Goal: Information Seeking & Learning: Learn about a topic

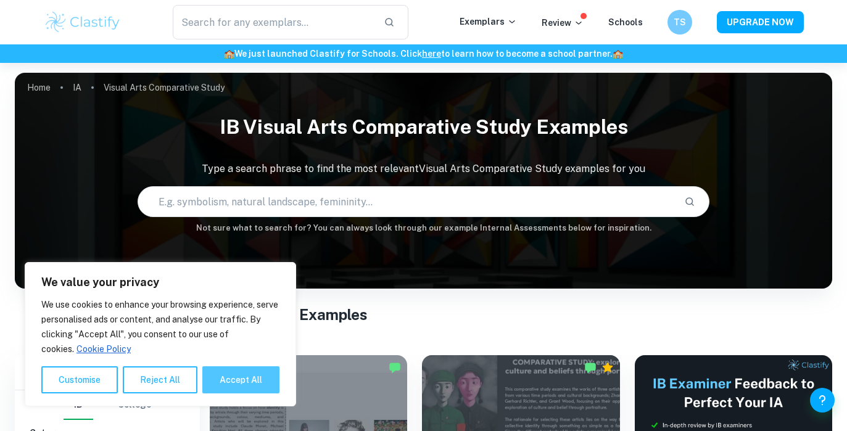
click at [233, 383] on button "Accept All" at bounding box center [240, 379] width 77 height 27
checkbox input "true"
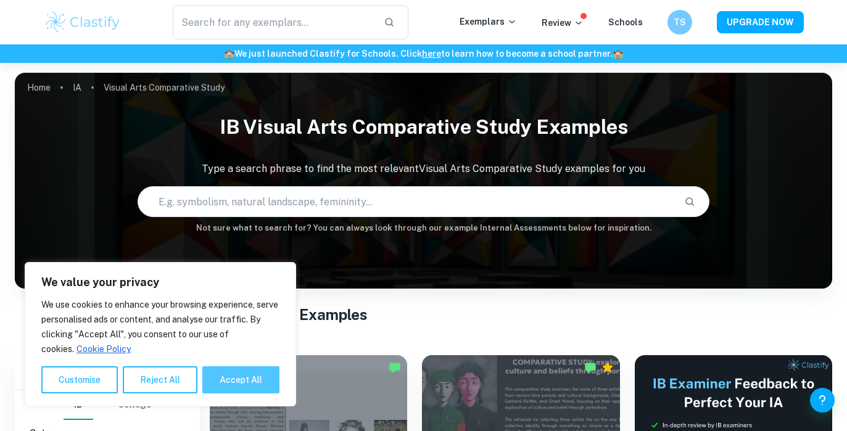
checkbox input "true"
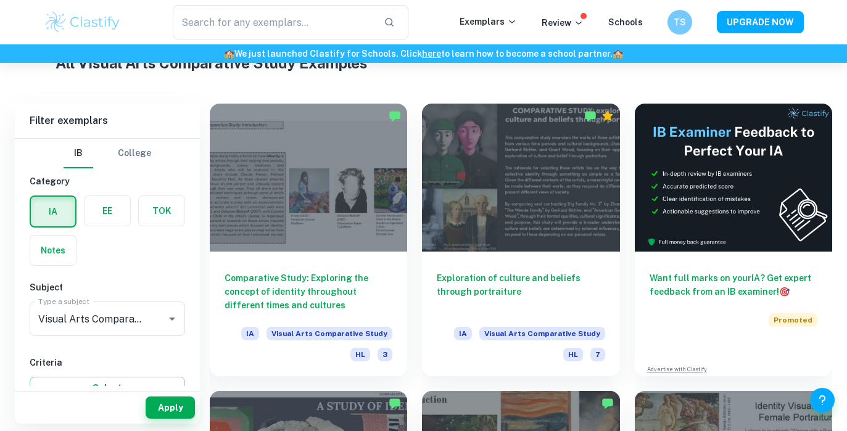
scroll to position [241, 0]
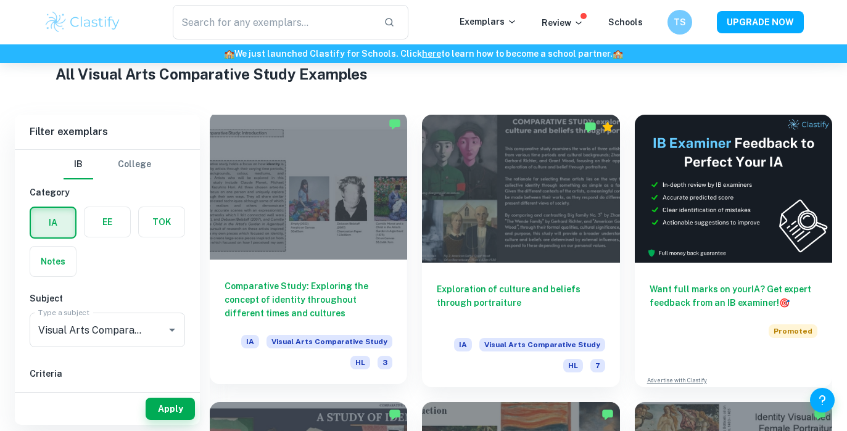
drag, startPoint x: 306, startPoint y: 312, endPoint x: 250, endPoint y: 298, distance: 57.3
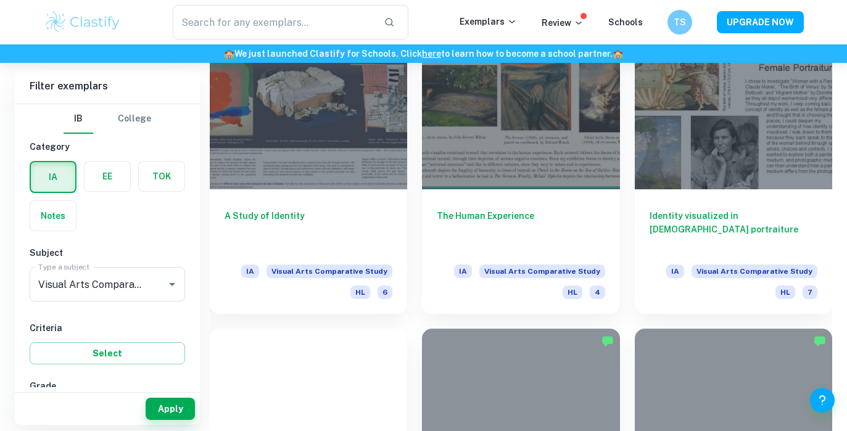
scroll to position [635, 0]
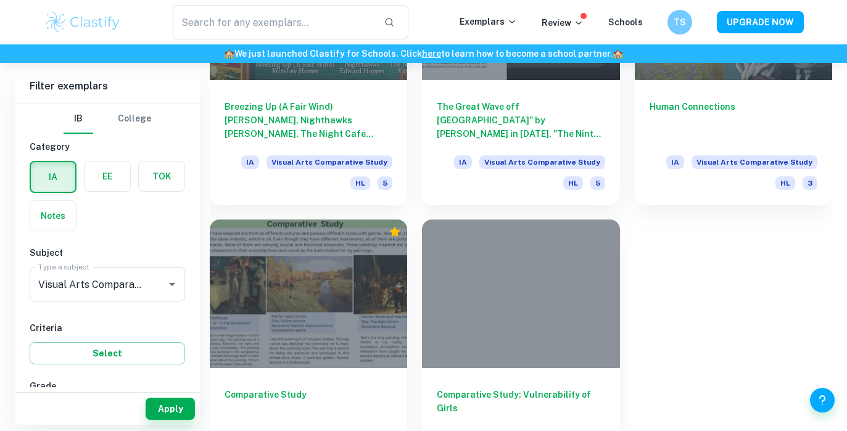
scroll to position [4163, 0]
